Goal: Information Seeking & Learning: Find specific fact

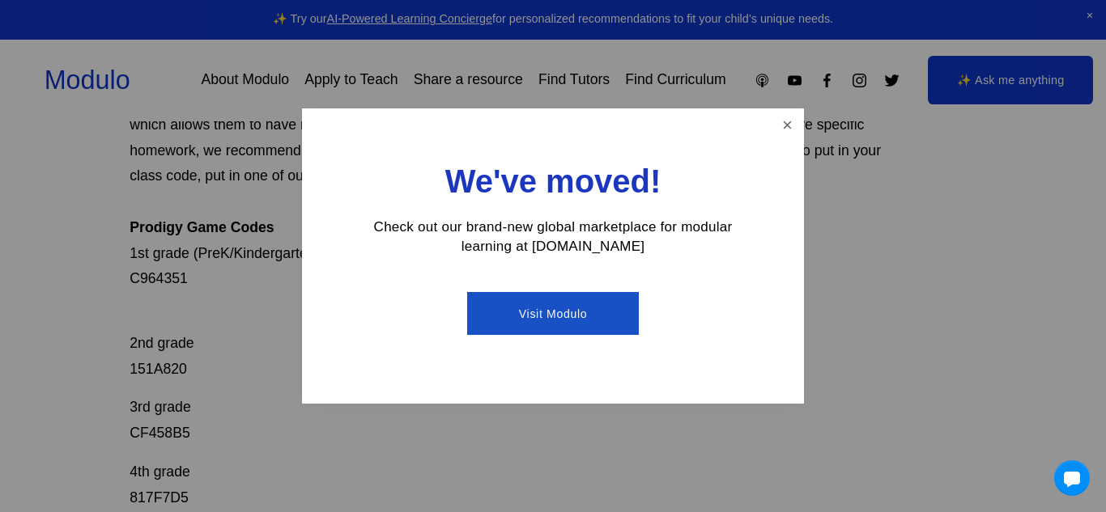
scroll to position [206, 0]
click at [777, 127] on link "Close" at bounding box center [787, 125] width 28 height 28
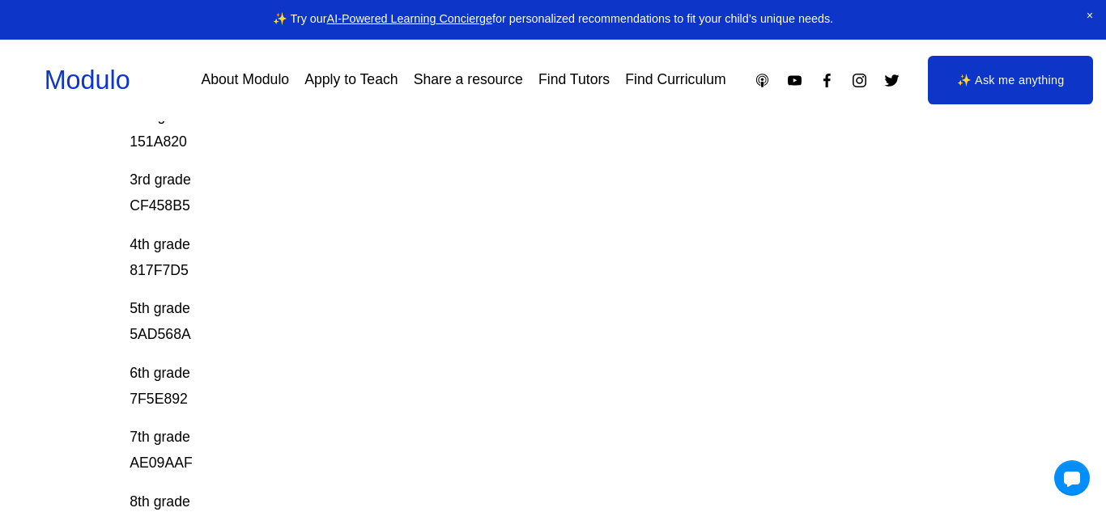
scroll to position [432, 0]
click at [163, 323] on p "5th grade 5AD568A" at bounding box center [510, 321] width 761 height 52
drag, startPoint x: 131, startPoint y: 333, endPoint x: 224, endPoint y: 335, distance: 93.1
click at [224, 335] on p "5th grade 5AD568A" at bounding box center [510, 321] width 761 height 52
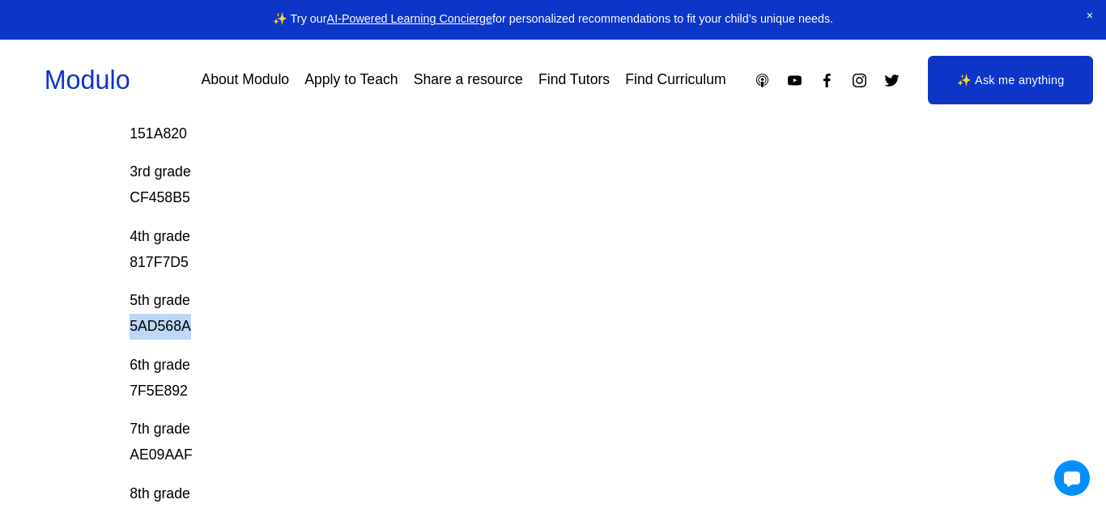
scroll to position [442, 0]
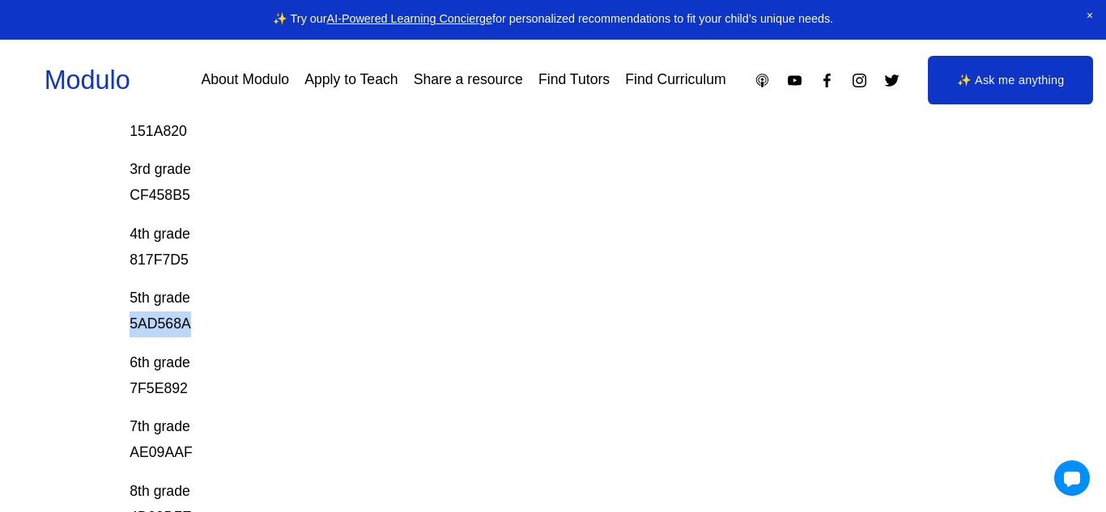
click at [173, 329] on p "5th grade 5AD568A" at bounding box center [510, 312] width 761 height 52
copy p "5AD568A"
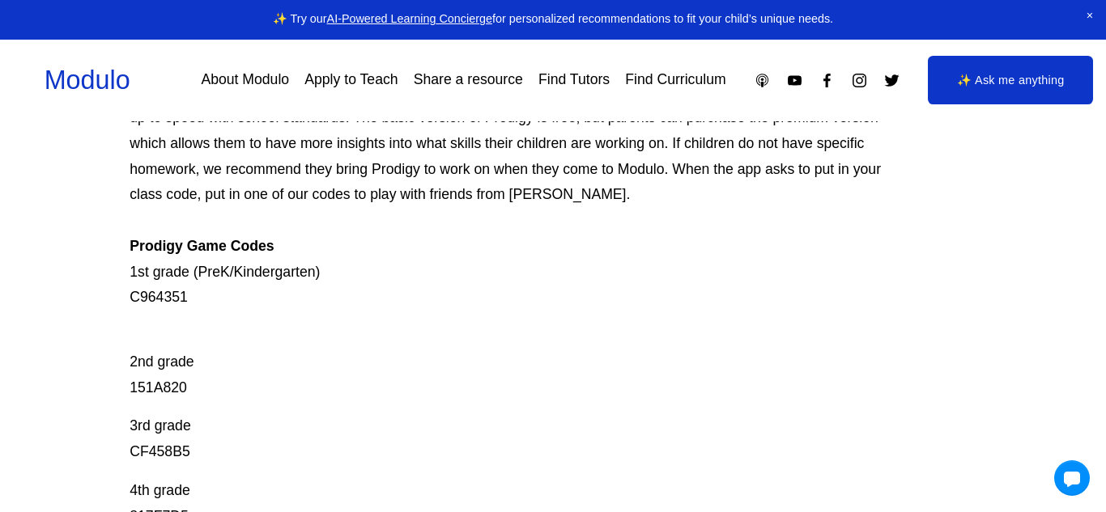
scroll to position [186, 0]
click at [147, 295] on p "Prodigy is our go-to mastery- based tool to give kids lots of fun, engaging mat…" at bounding box center [510, 194] width 761 height 231
click at [168, 295] on p "Prodigy is our go-to mastery- based tool to give kids lots of fun, engaging mat…" at bounding box center [510, 194] width 761 height 231
drag, startPoint x: 134, startPoint y: 299, endPoint x: 186, endPoint y: 300, distance: 52.6
click at [186, 300] on p "Prodigy is our go-to mastery- based tool to give kids lots of fun, engaging mat…" at bounding box center [510, 194] width 761 height 231
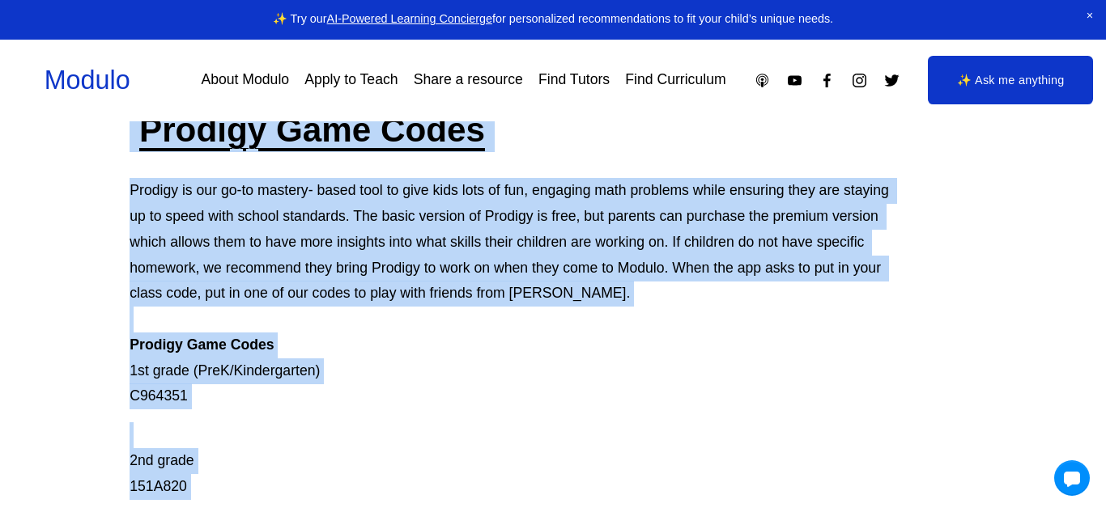
scroll to position [75, 0]
